Goal: Check status: Check status

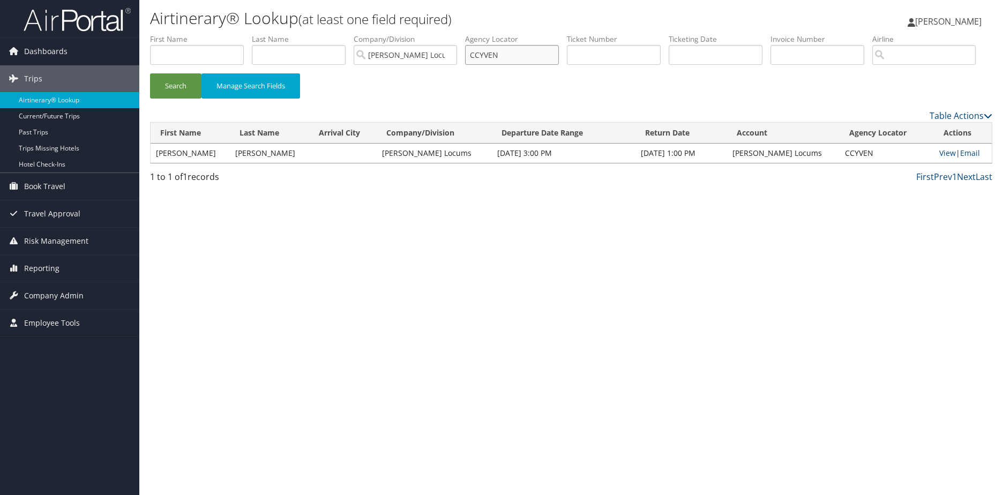
drag, startPoint x: 543, startPoint y: 56, endPoint x: 447, endPoint y: 56, distance: 96.5
click at [447, 34] on ul "First Name Last Name Departure City Arrival City Company/Division Hayes Locums …" at bounding box center [571, 34] width 842 height 0
click at [296, 61] on input "text" at bounding box center [299, 55] width 94 height 20
click at [332, 87] on div "Search Manage Search Fields" at bounding box center [571, 71] width 858 height 75
click at [180, 99] on button "Search" at bounding box center [175, 85] width 51 height 25
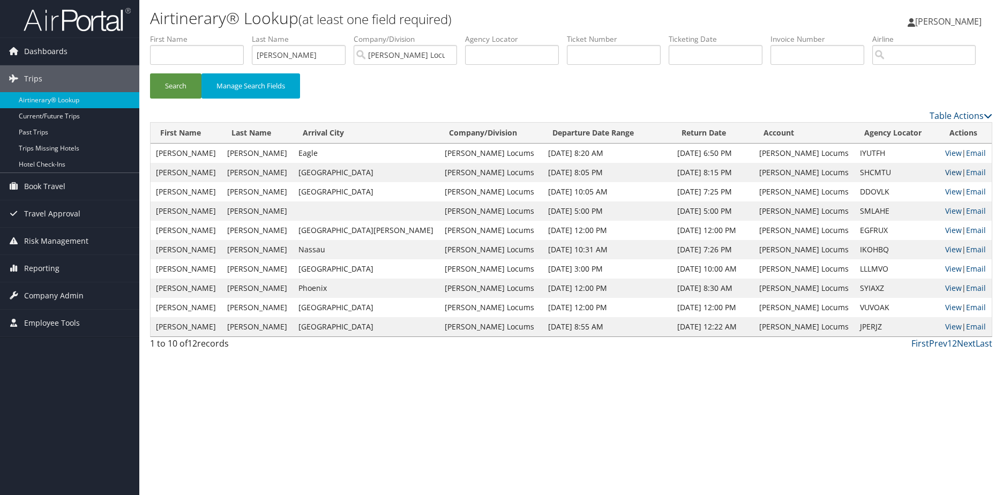
click at [945, 177] on link "View" at bounding box center [953, 172] width 17 height 10
drag, startPoint x: 288, startPoint y: 56, endPoint x: 220, endPoint y: 56, distance: 68.6
click at [220, 34] on ul "First Name Last Name Carlen Departure City Arrival City Company/Division Hayes …" at bounding box center [571, 34] width 842 height 0
type input "Baldwin"
click at [170, 99] on button "Search" at bounding box center [175, 85] width 51 height 25
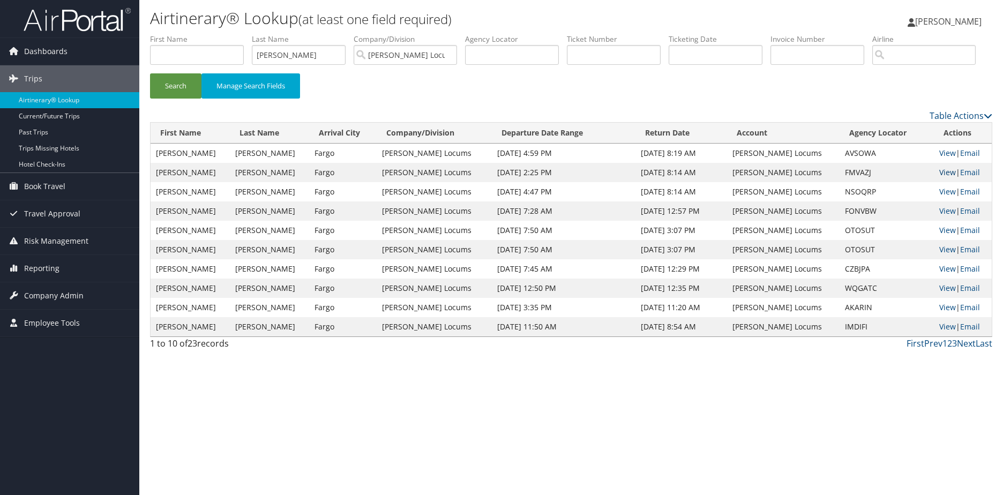
click at [939, 177] on link "View" at bounding box center [947, 172] width 17 height 10
click at [939, 158] on link "View" at bounding box center [947, 153] width 17 height 10
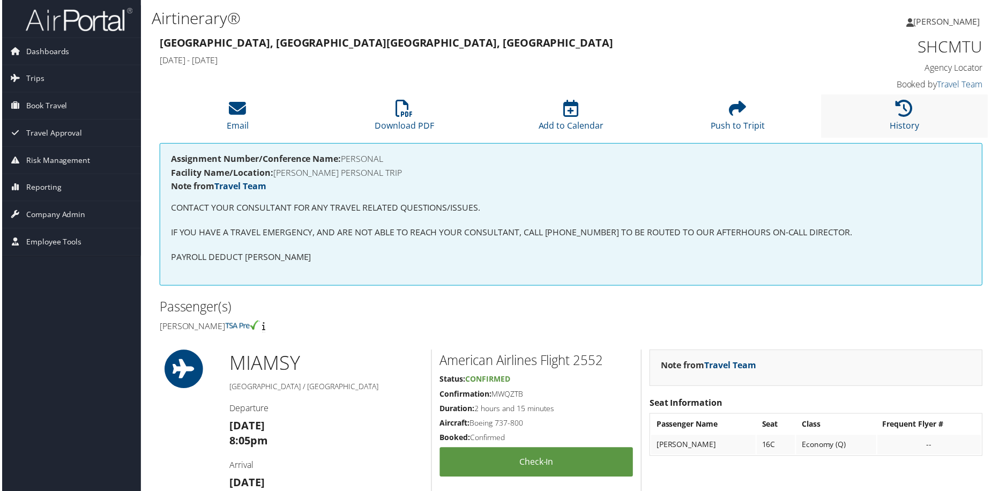
click at [895, 118] on li "History" at bounding box center [906, 116] width 167 height 43
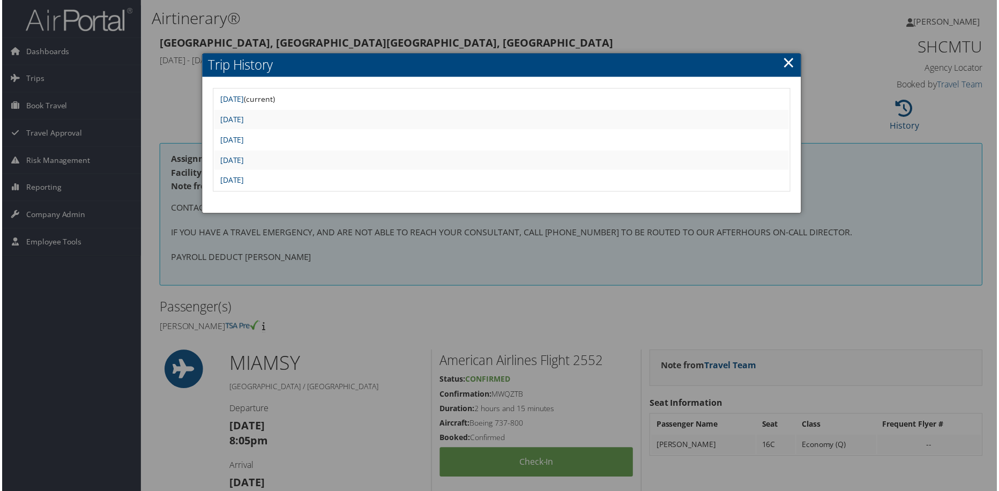
click at [606, 37] on div at bounding box center [501, 247] width 1003 height 495
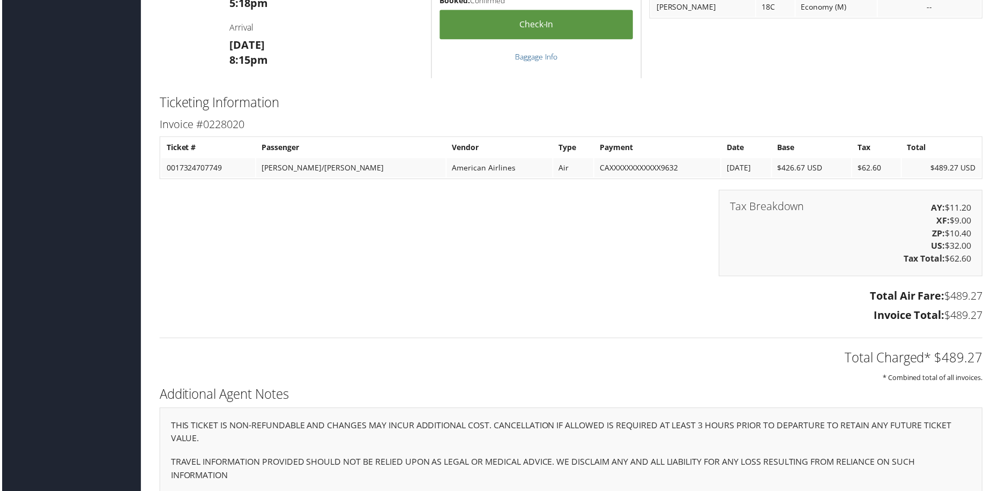
scroll to position [800, 0]
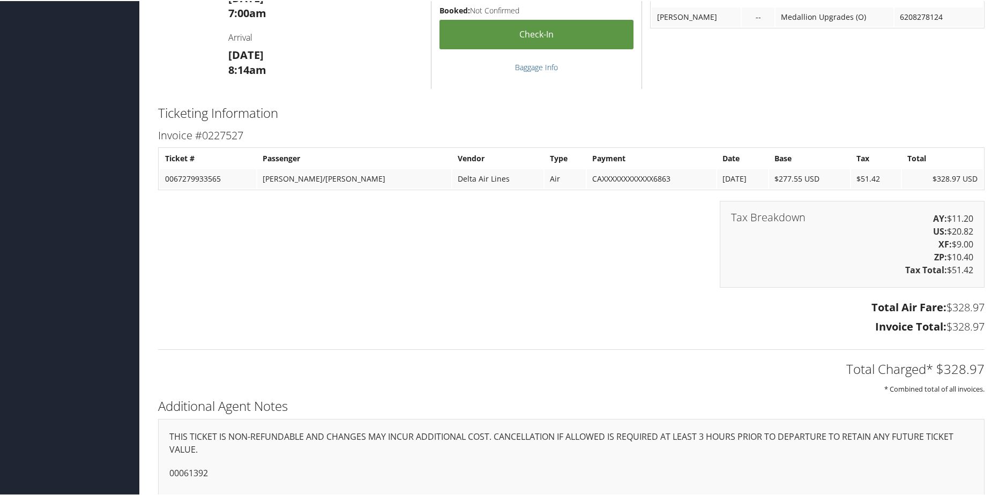
scroll to position [1148, 0]
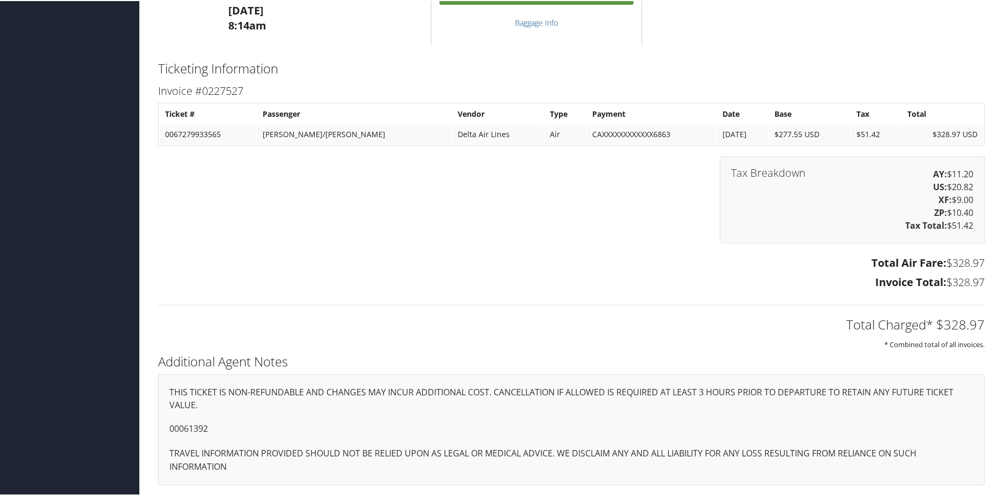
click at [174, 423] on p "00061392" at bounding box center [571, 428] width 804 height 14
copy p "00061392"
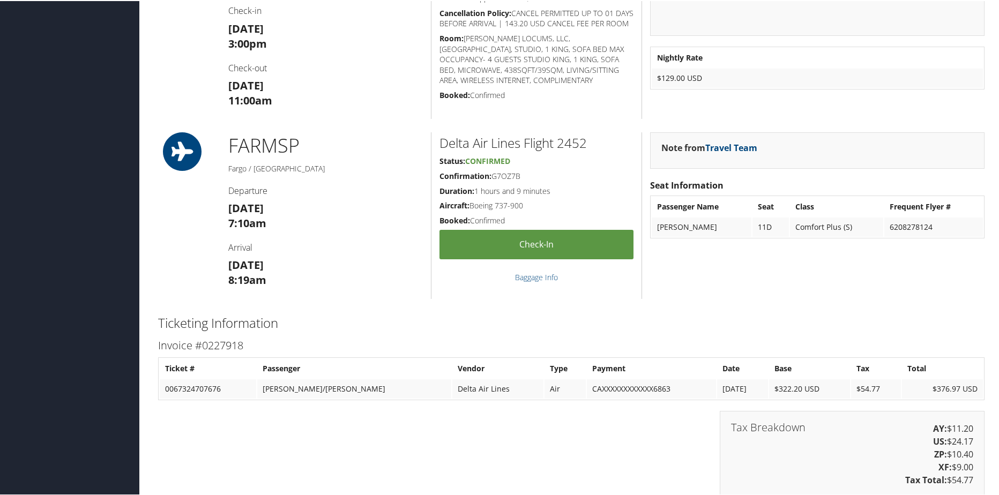
scroll to position [826, 0]
